Goal: Check status

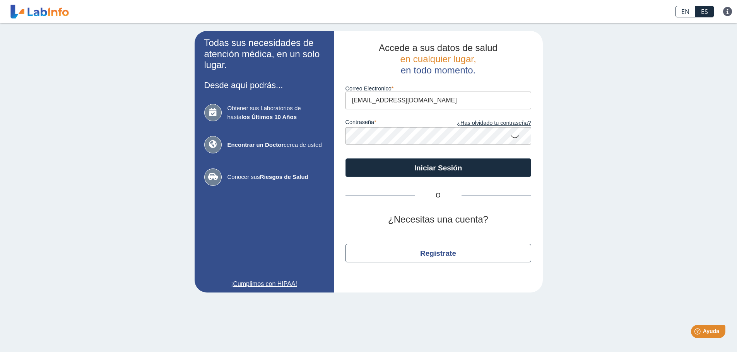
type input "[EMAIL_ADDRESS][DOMAIN_NAME]"
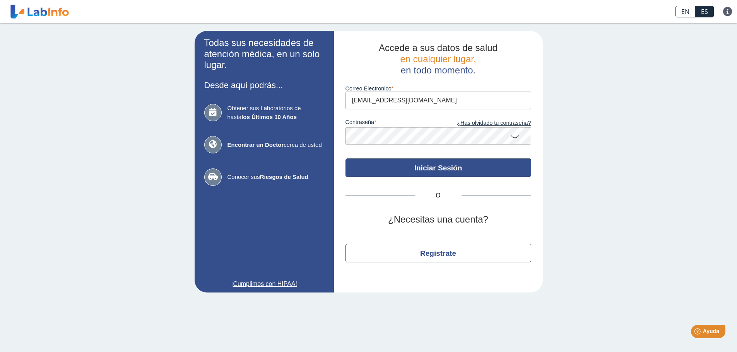
click at [461, 167] on button "Iniciar Sesión" at bounding box center [438, 168] width 186 height 19
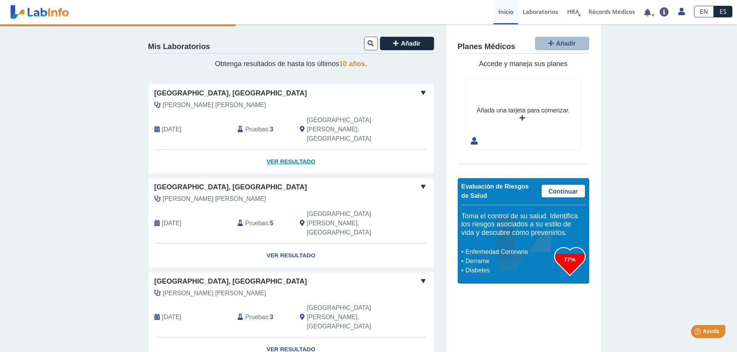
click at [286, 150] on link "Ver Resultado" at bounding box center [290, 162] width 285 height 24
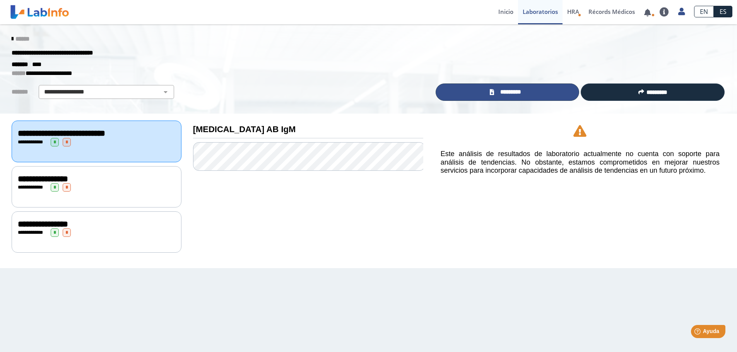
click at [504, 93] on span "*********" at bounding box center [510, 92] width 28 height 9
